Goal: Task Accomplishment & Management: Complete application form

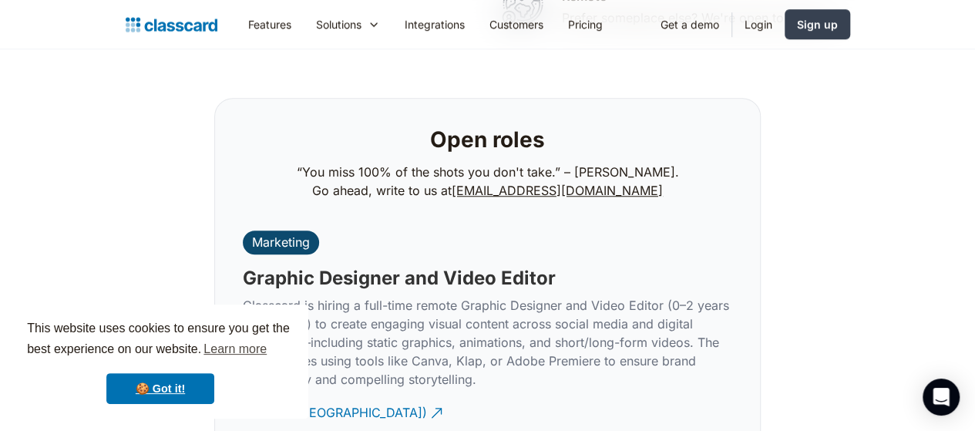
scroll to position [3465, 0]
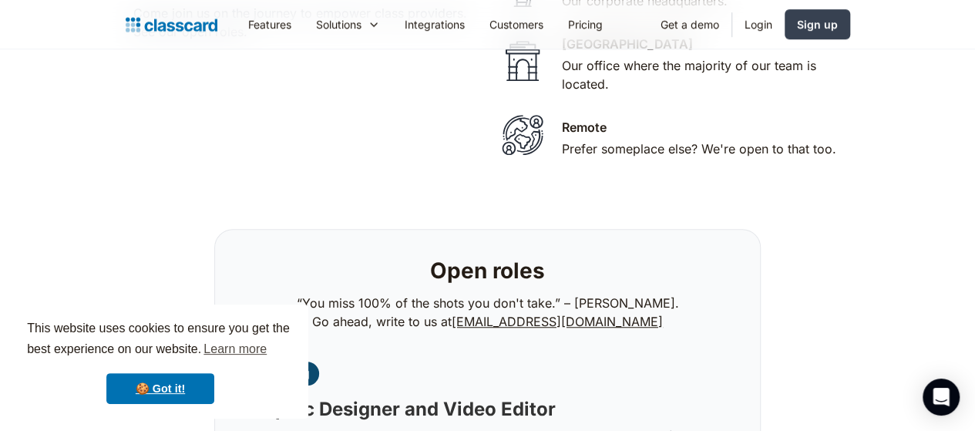
scroll to position [3279, 0]
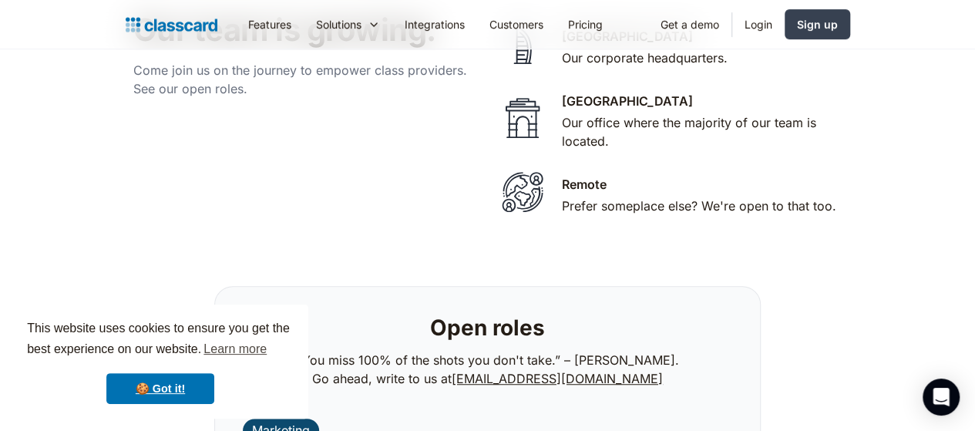
drag, startPoint x: 487, startPoint y: 342, endPoint x: 397, endPoint y: 73, distance: 283.7
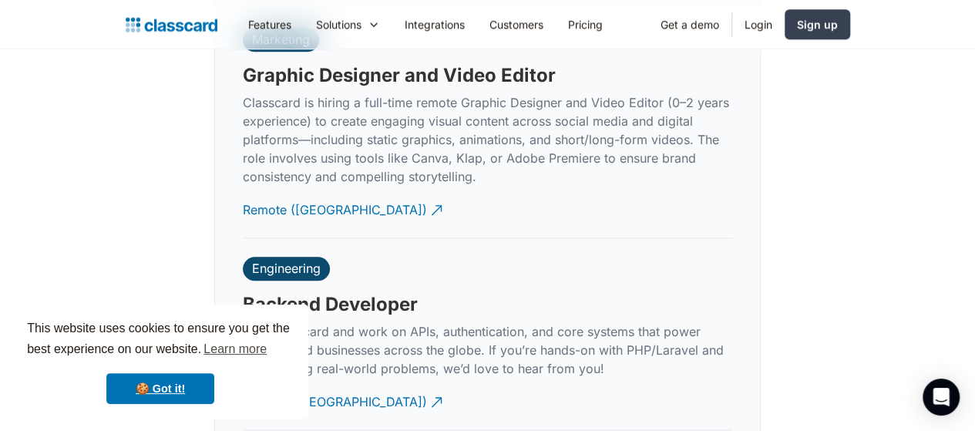
scroll to position [3670, 0]
click at [169, 396] on link "🍪 Got it!" at bounding box center [160, 388] width 108 height 31
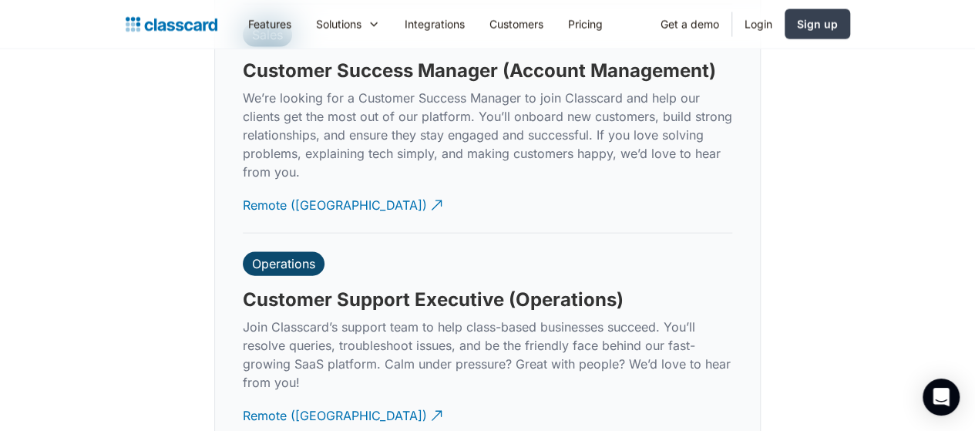
scroll to position [4498, 0]
click at [447, 287] on h3 "Customer Support Executive (Operations)" at bounding box center [433, 298] width 381 height 23
click at [335, 317] on p "Join Classcard’s support team to help class-based businesses succeed. You’ll re…" at bounding box center [487, 354] width 489 height 74
click at [512, 317] on p "Join Classcard’s support team to help class-based businesses succeed. You’ll re…" at bounding box center [487, 354] width 489 height 74
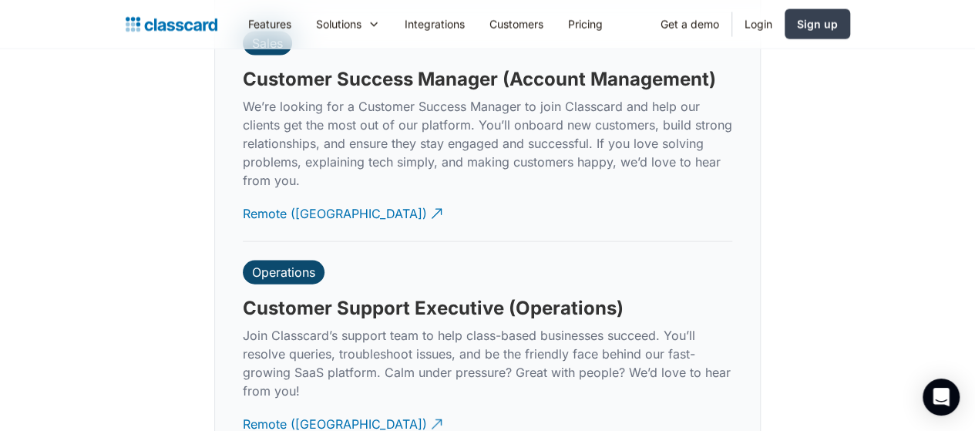
scroll to position [4478, 0]
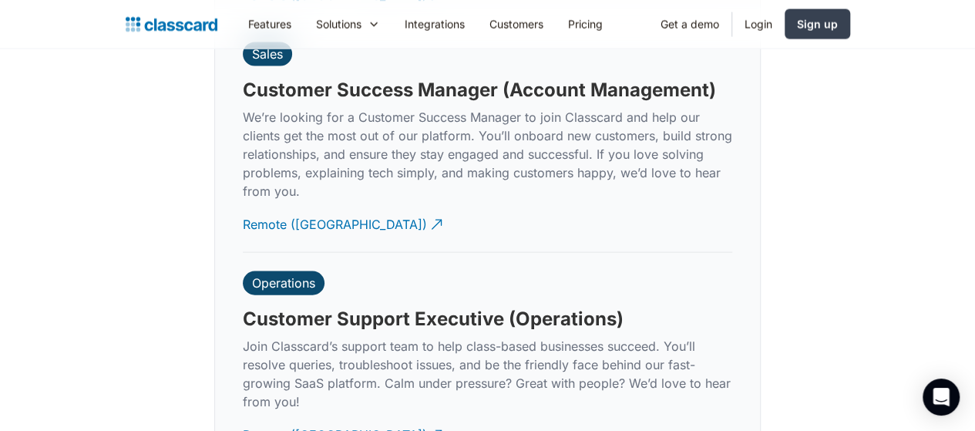
click at [438, 337] on p "Join Classcard’s support team to help class-based businesses succeed. You’ll re…" at bounding box center [487, 374] width 489 height 74
click at [315, 414] on div "Remote ([GEOGRAPHIC_DATA])" at bounding box center [335, 429] width 184 height 30
